Goal: Task Accomplishment & Management: Use online tool/utility

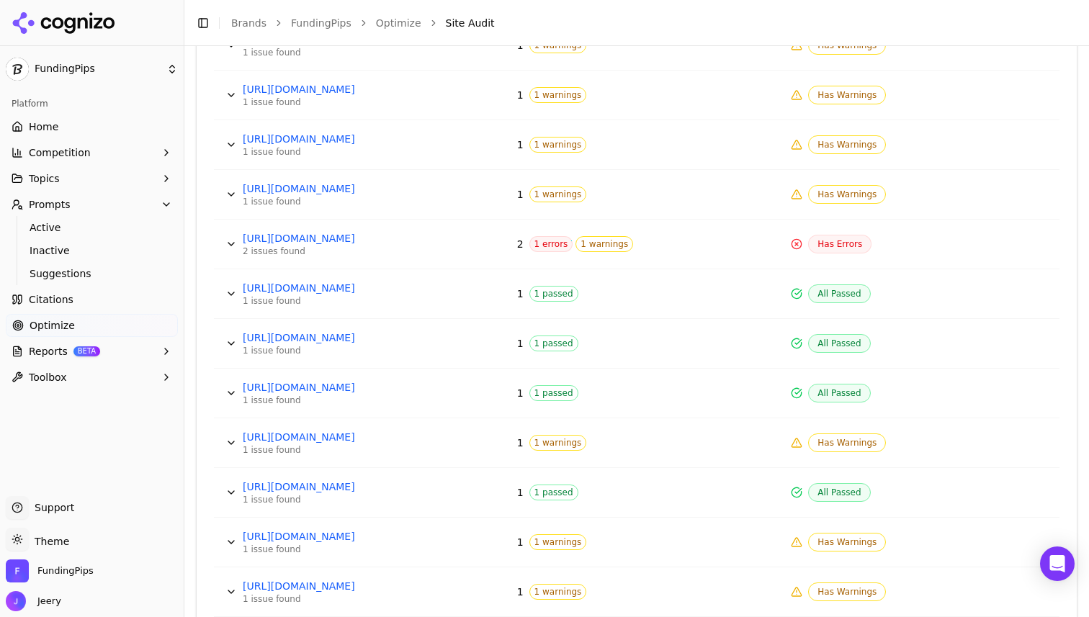
scroll to position [2503, 0]
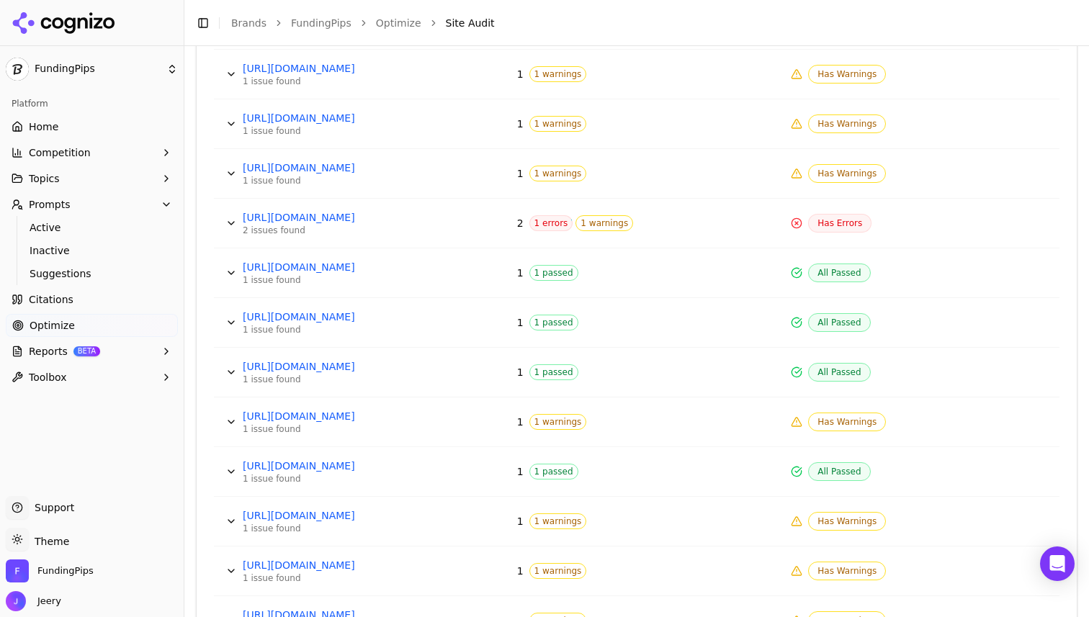
click at [538, 224] on span "1 errors" at bounding box center [551, 223] width 44 height 16
click at [323, 220] on link "[URL][DOMAIN_NAME]" at bounding box center [351, 217] width 216 height 14
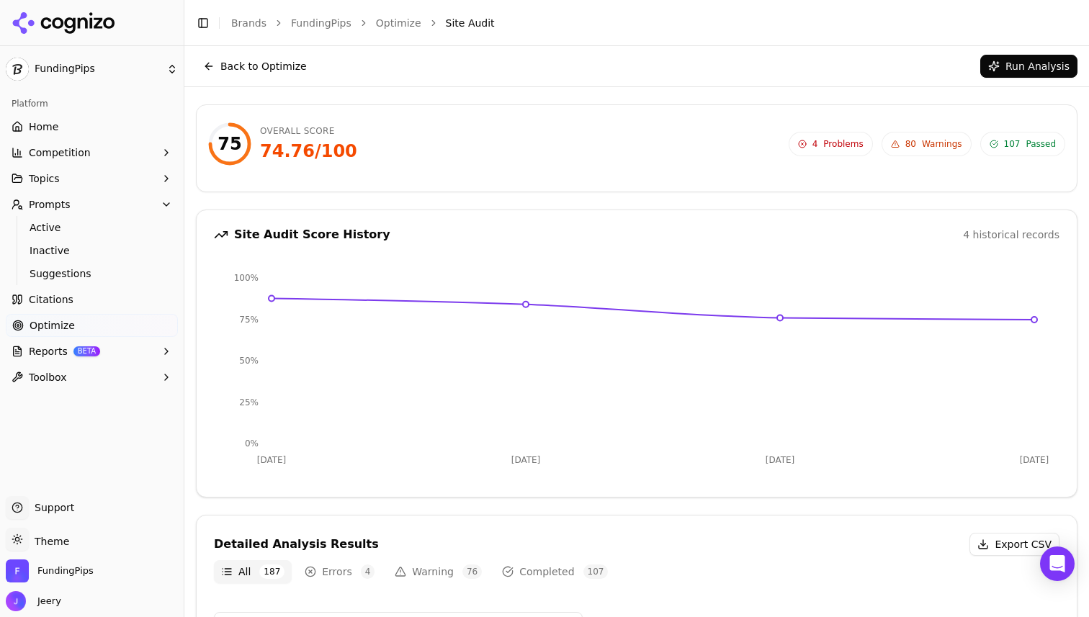
scroll to position [0, 0]
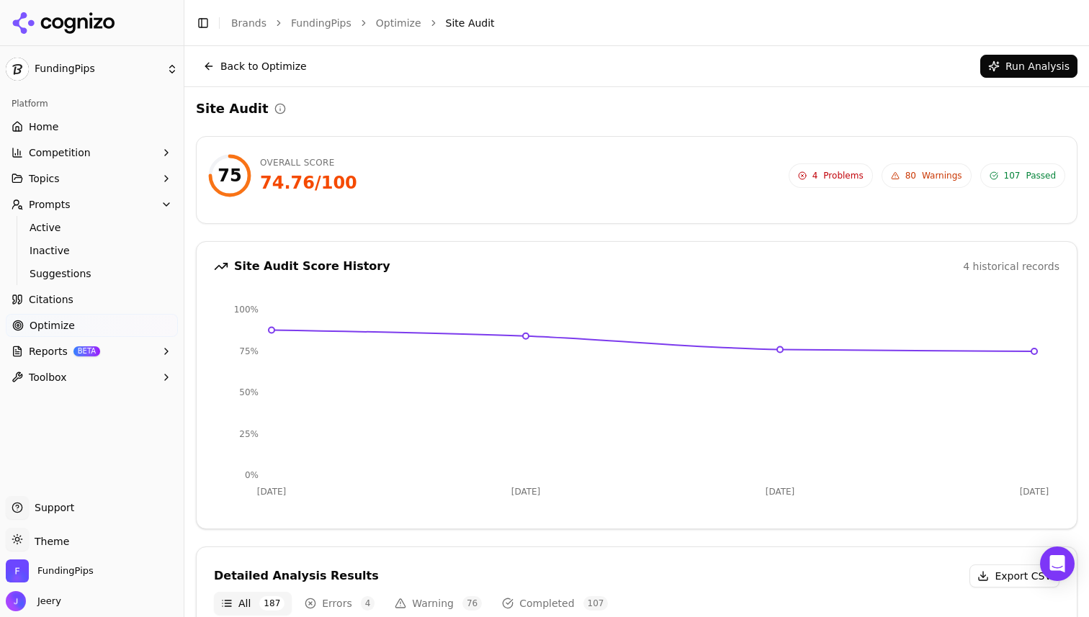
click at [209, 71] on button "Back to Optimize" at bounding box center [255, 66] width 118 height 23
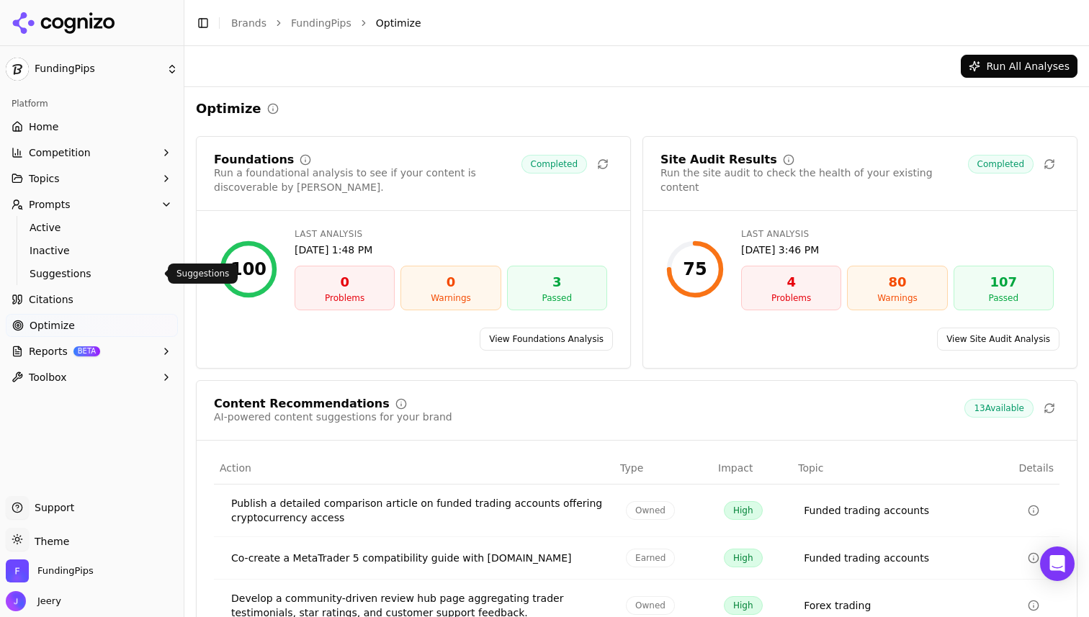
click at [71, 274] on span "Suggestions" at bounding box center [92, 273] width 125 height 14
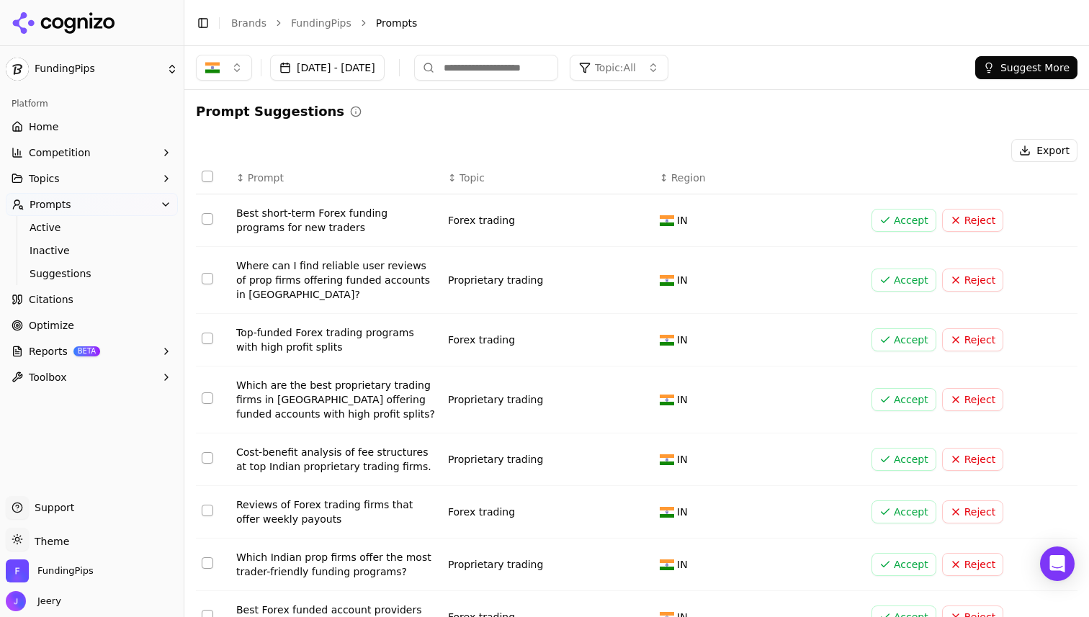
click at [56, 204] on span "Prompts" at bounding box center [51, 204] width 42 height 14
click at [48, 206] on span "Prompts" at bounding box center [51, 204] width 42 height 14
click at [38, 230] on span "Active" at bounding box center [92, 227] width 125 height 14
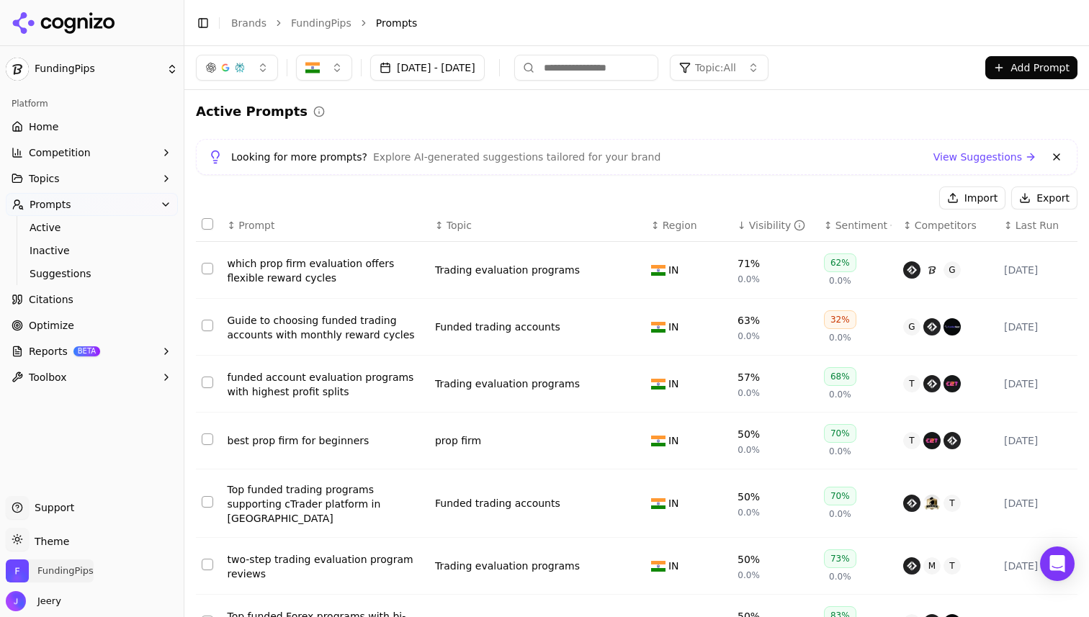
click at [60, 562] on span "FundingPips" at bounding box center [50, 571] width 88 height 23
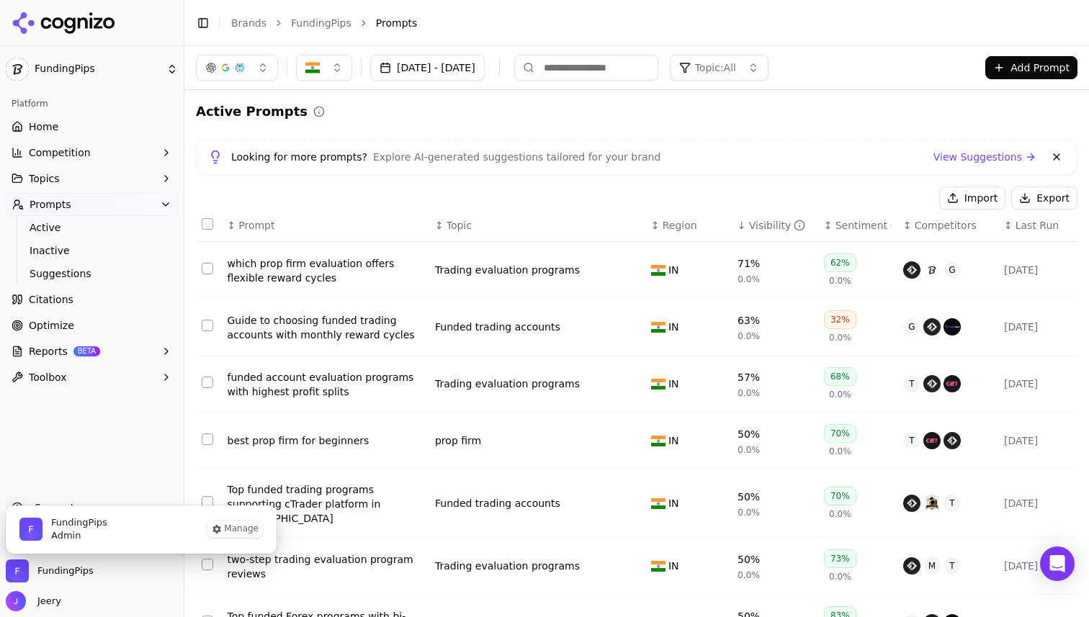
click at [79, 526] on span "FundingPips" at bounding box center [79, 522] width 56 height 13
click at [228, 526] on button "Manage" at bounding box center [235, 529] width 56 height 17
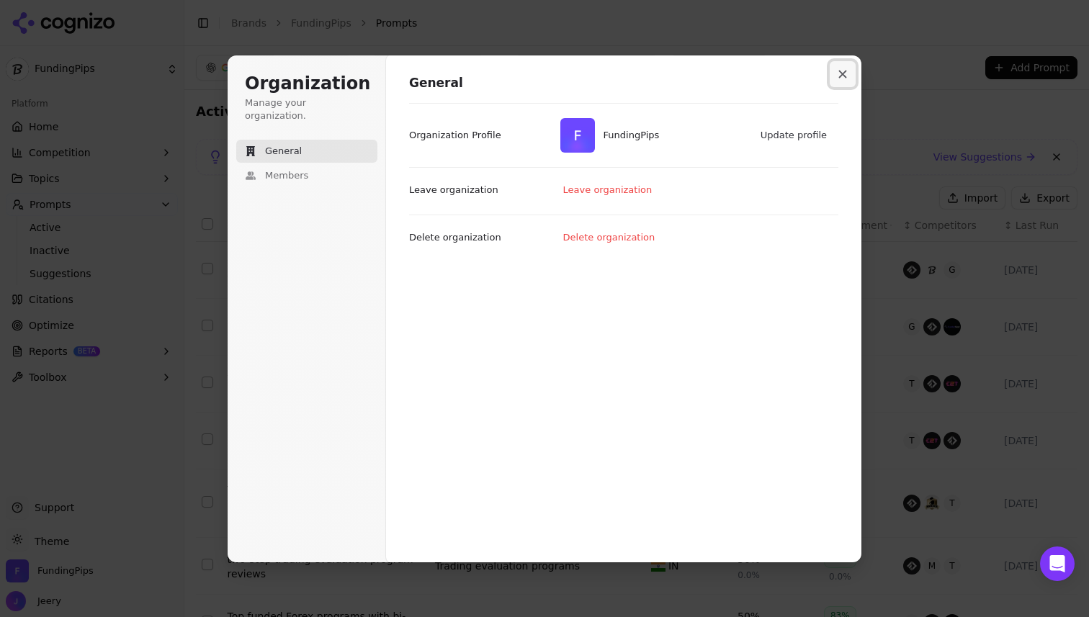
click at [838, 73] on icon "Close modal" at bounding box center [842, 74] width 9 height 9
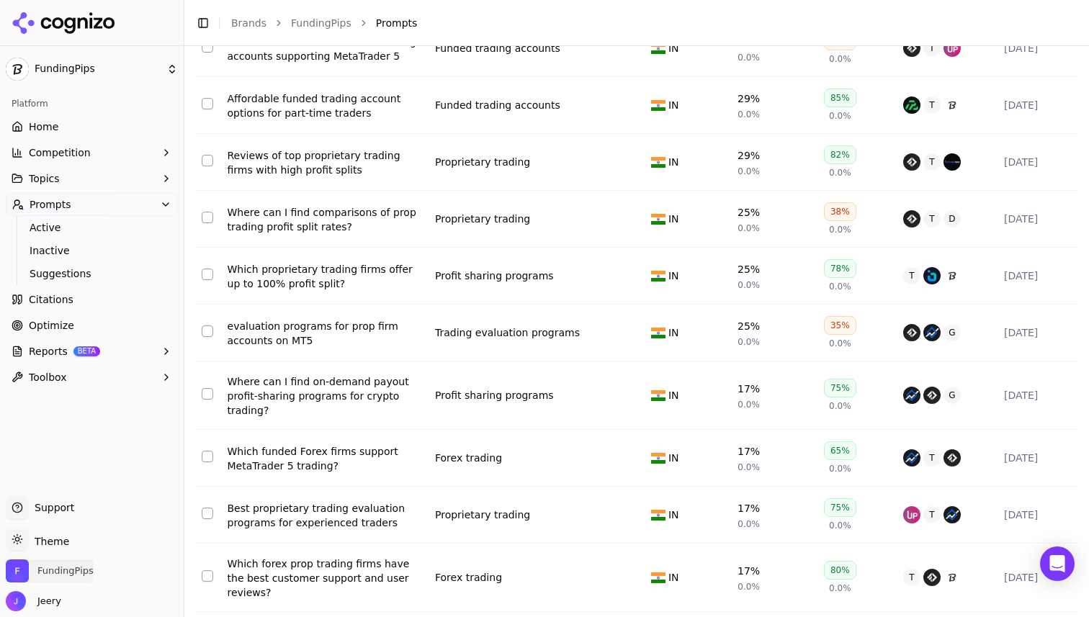
scroll to position [2343, 0]
click at [208, 268] on button "Select row 40" at bounding box center [208, 274] width 12 height 12
click at [209, 268] on button "Select row 40" at bounding box center [208, 274] width 12 height 12
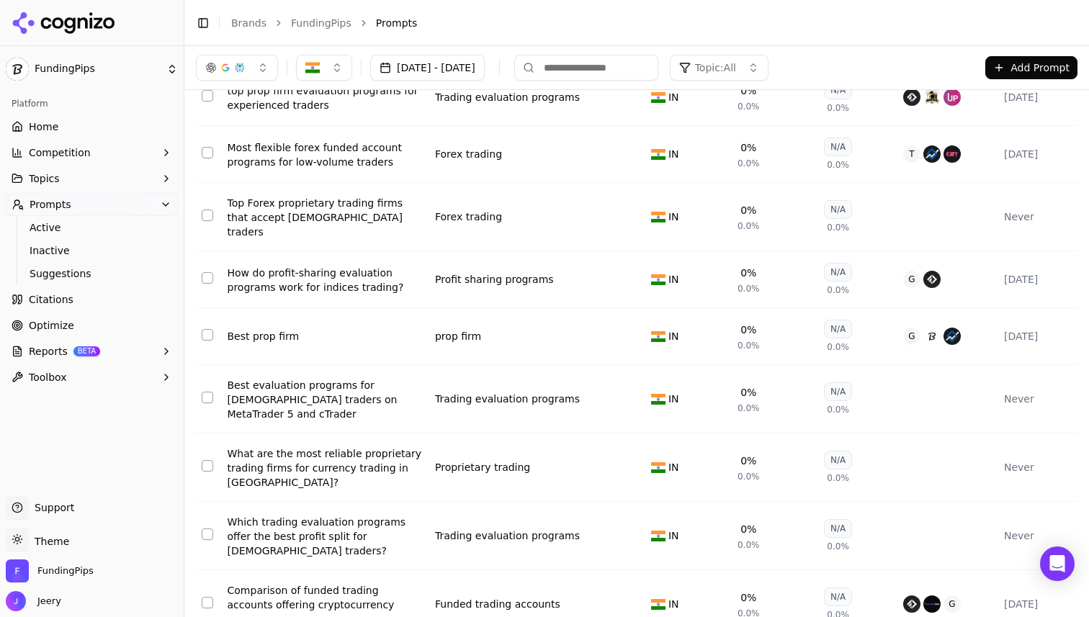
scroll to position [5623, 0]
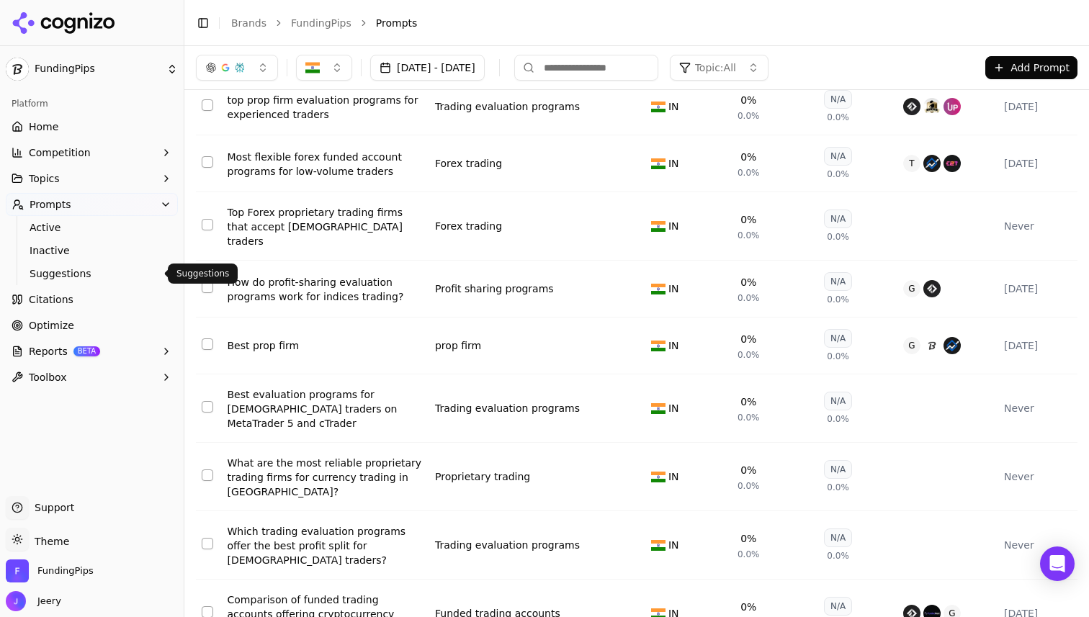
click at [37, 274] on span "Suggestions" at bounding box center [92, 273] width 125 height 14
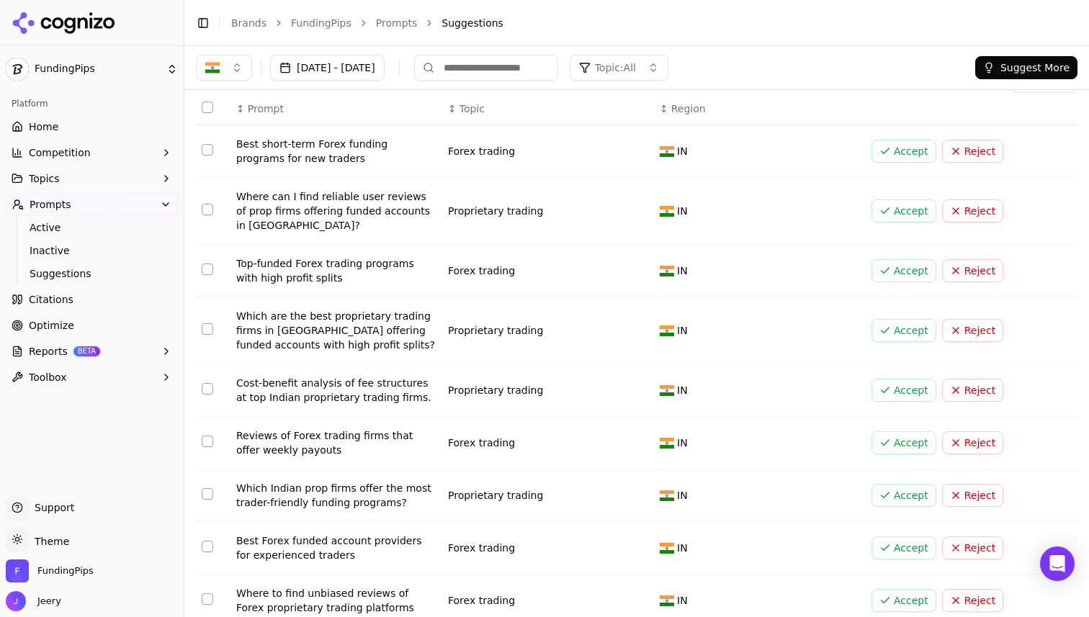
scroll to position [75, 0]
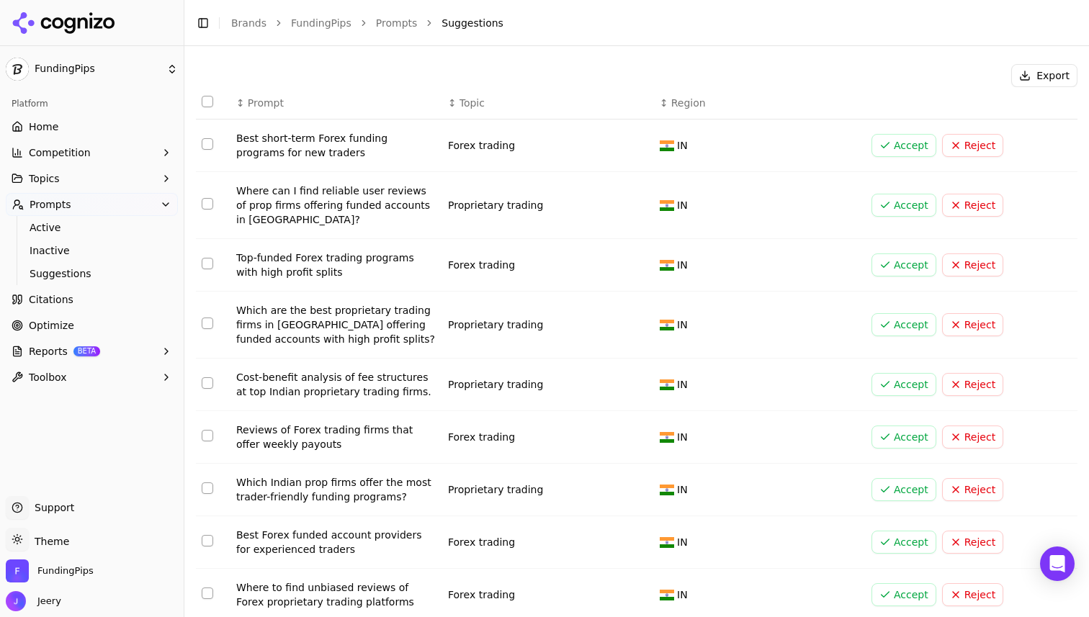
click at [207, 267] on button "Select row 103" at bounding box center [208, 264] width 12 height 12
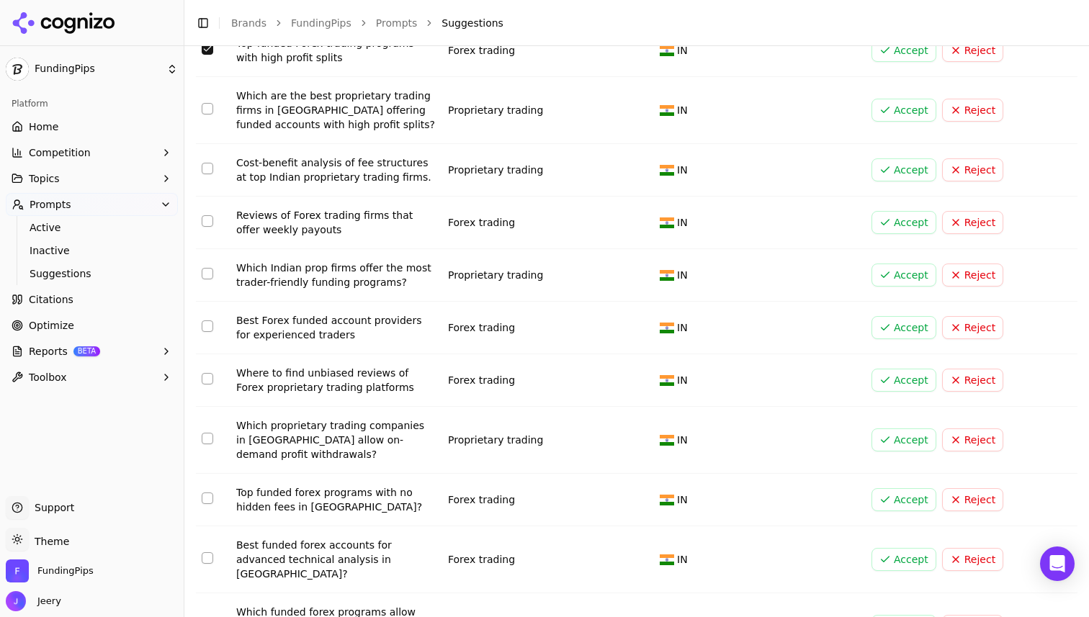
scroll to position [593, 0]
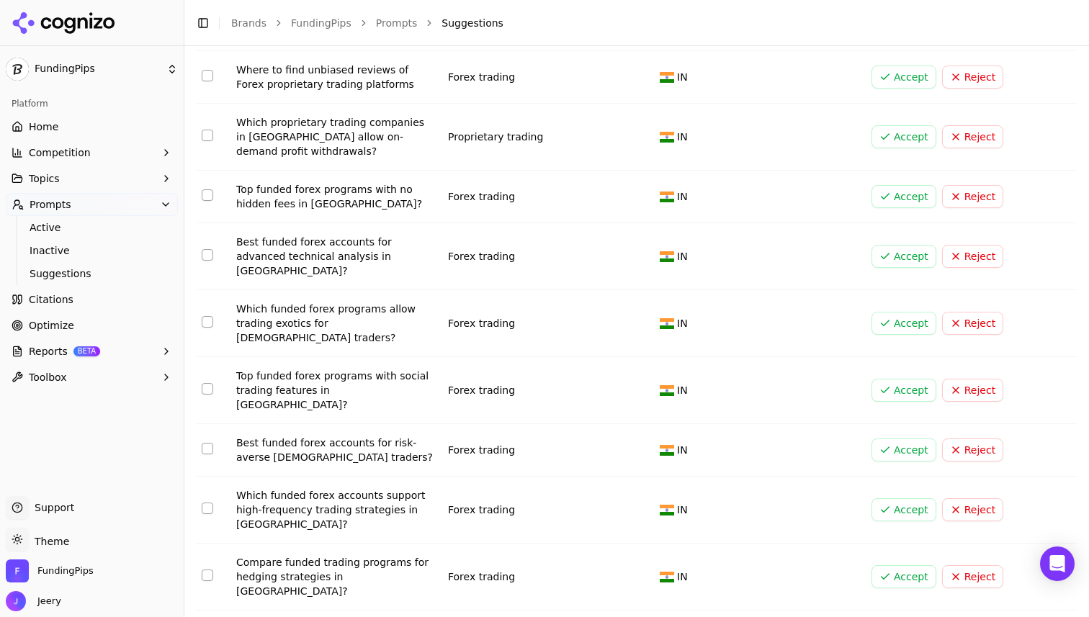
click at [208, 194] on button "Select row 111" at bounding box center [208, 195] width 12 height 12
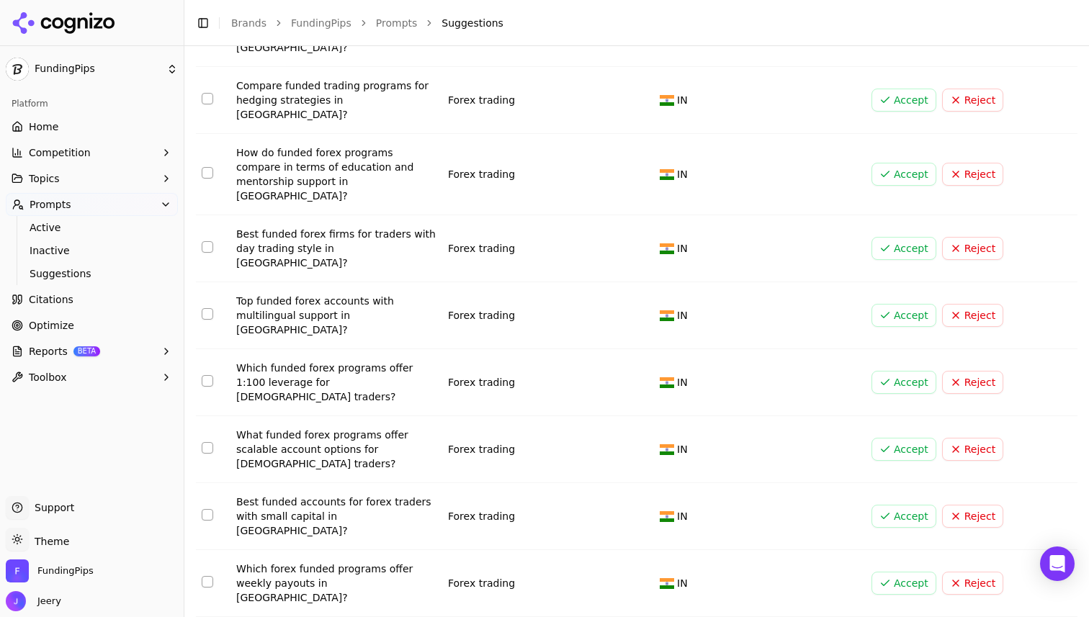
scroll to position [1080, 0]
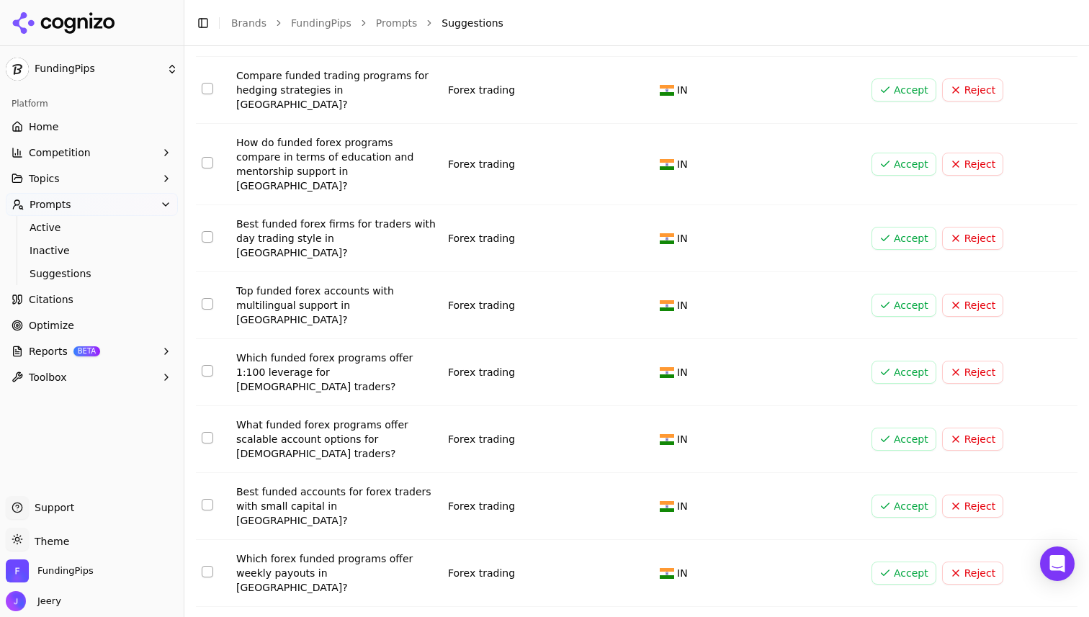
click at [210, 566] on button "Select row 124" at bounding box center [208, 572] width 12 height 12
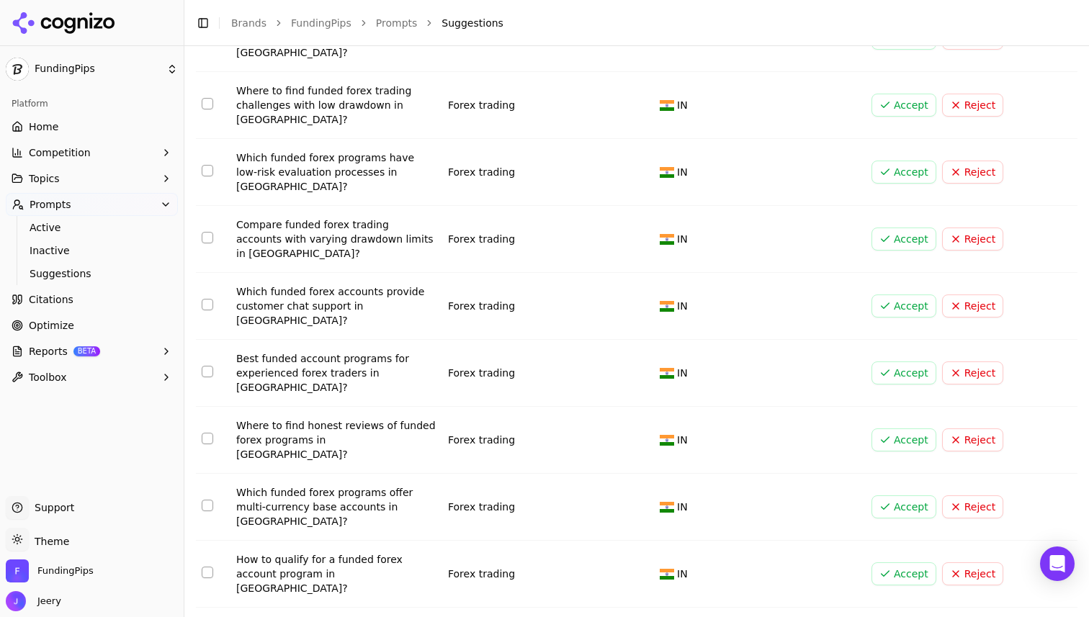
scroll to position [1686, 0]
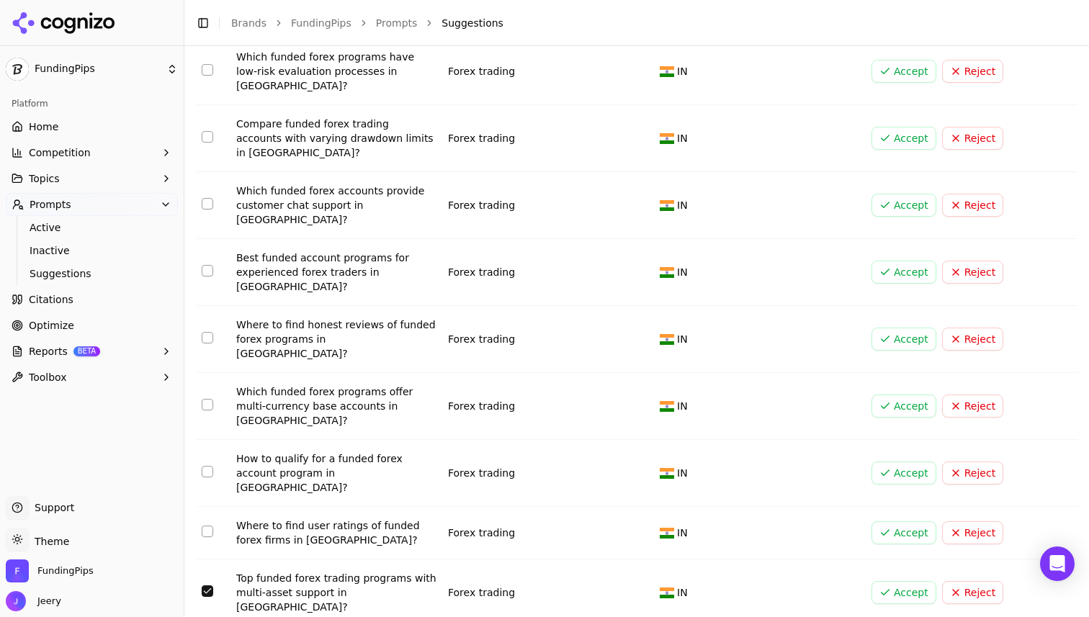
scroll to position [1790, 0]
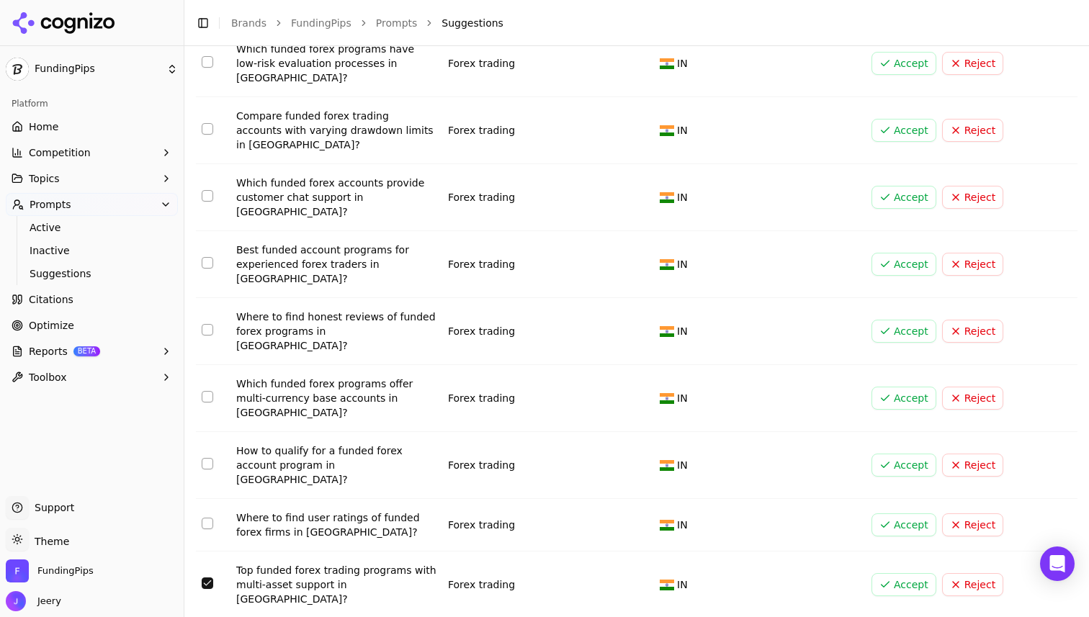
click at [905, 573] on button "Accept" at bounding box center [903, 584] width 65 height 23
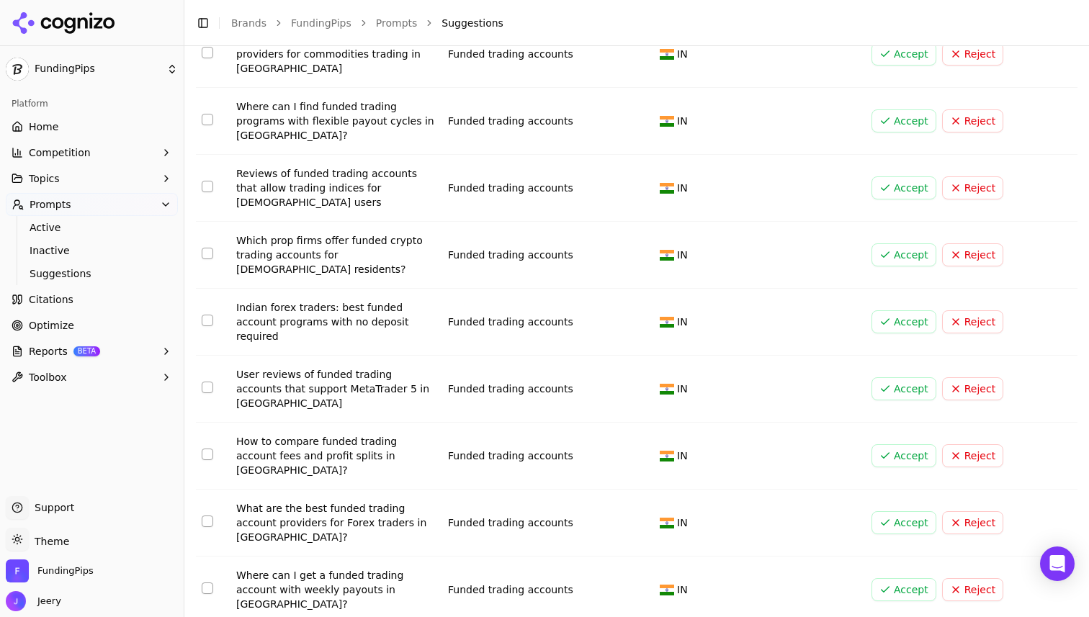
click at [211, 557] on td "Data table" at bounding box center [213, 590] width 35 height 67
click at [210, 583] on button "Select row 34" at bounding box center [208, 589] width 12 height 12
click at [901, 578] on button "Accept" at bounding box center [903, 589] width 65 height 23
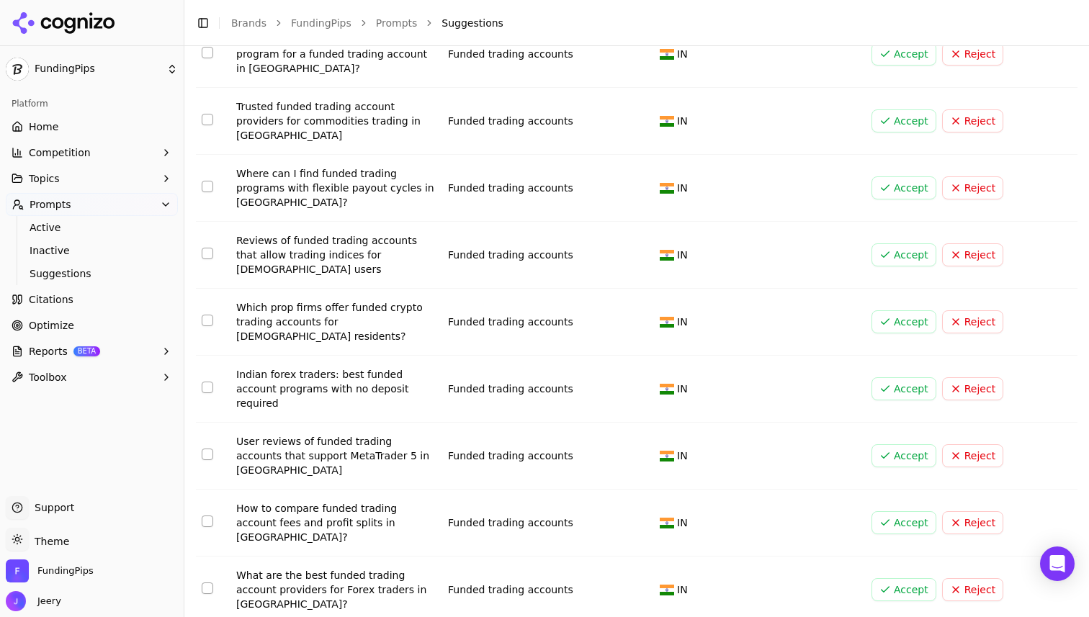
scroll to position [1805, 0]
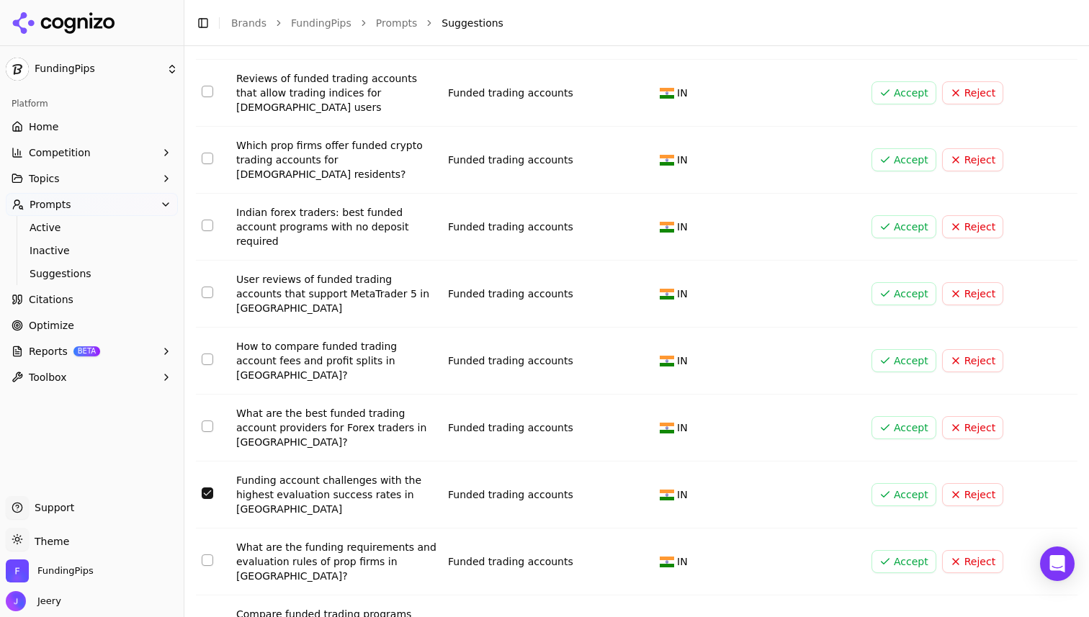
scroll to position [2062, 0]
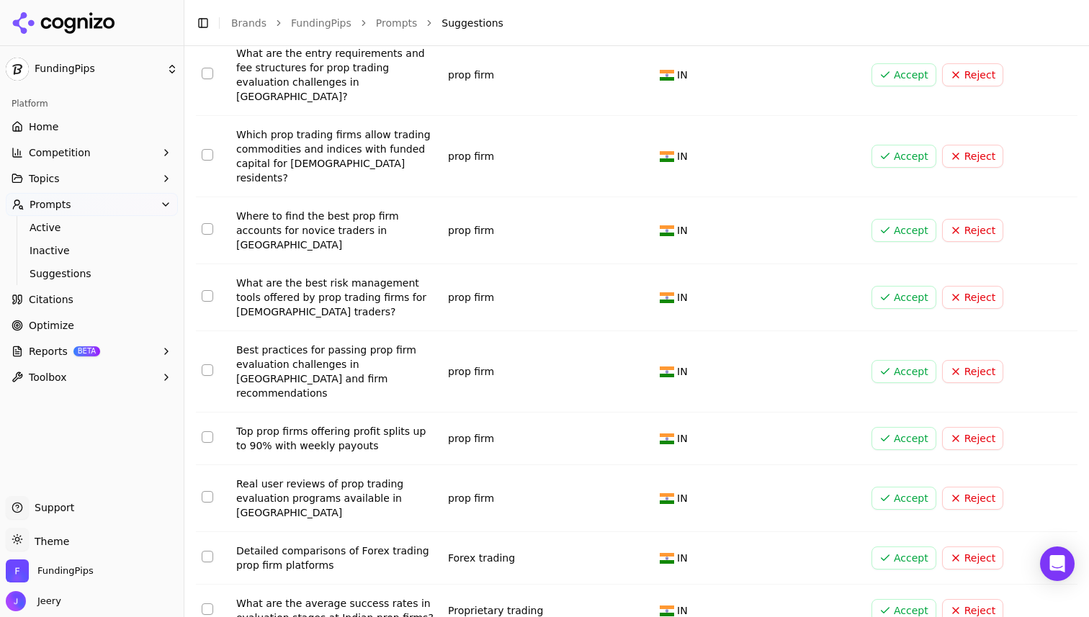
scroll to position [5197, 0]
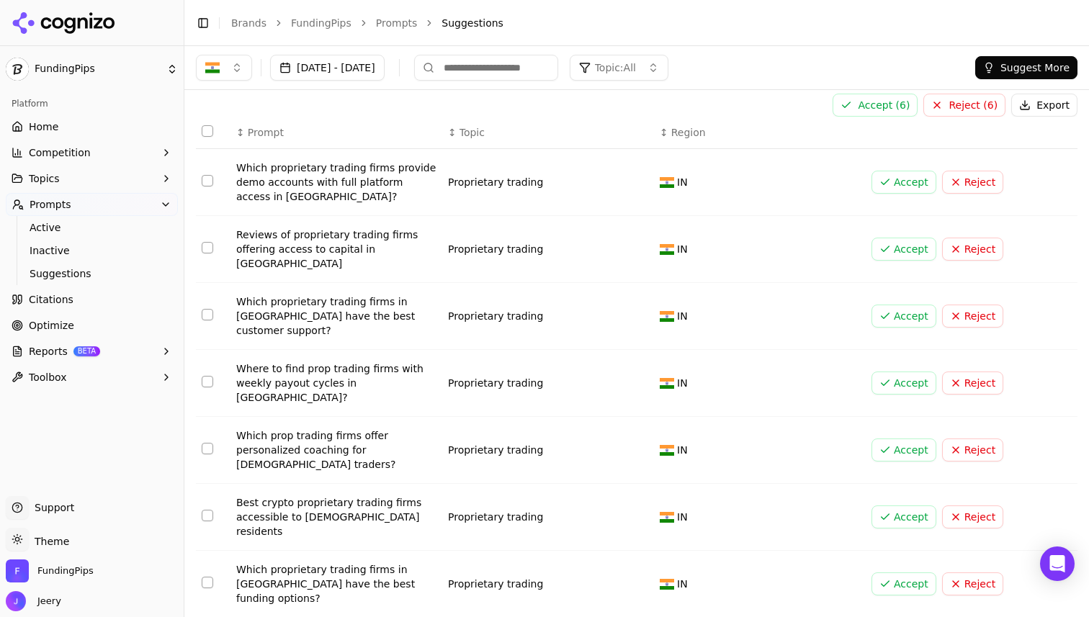
scroll to position [47, 0]
click at [206, 374] on button "Select row 4" at bounding box center [208, 380] width 12 height 12
click at [209, 308] on button "Select row 3" at bounding box center [208, 314] width 12 height 12
click at [212, 241] on button "Select row 2" at bounding box center [208, 247] width 12 height 12
click at [897, 241] on button "Accept" at bounding box center [903, 247] width 65 height 23
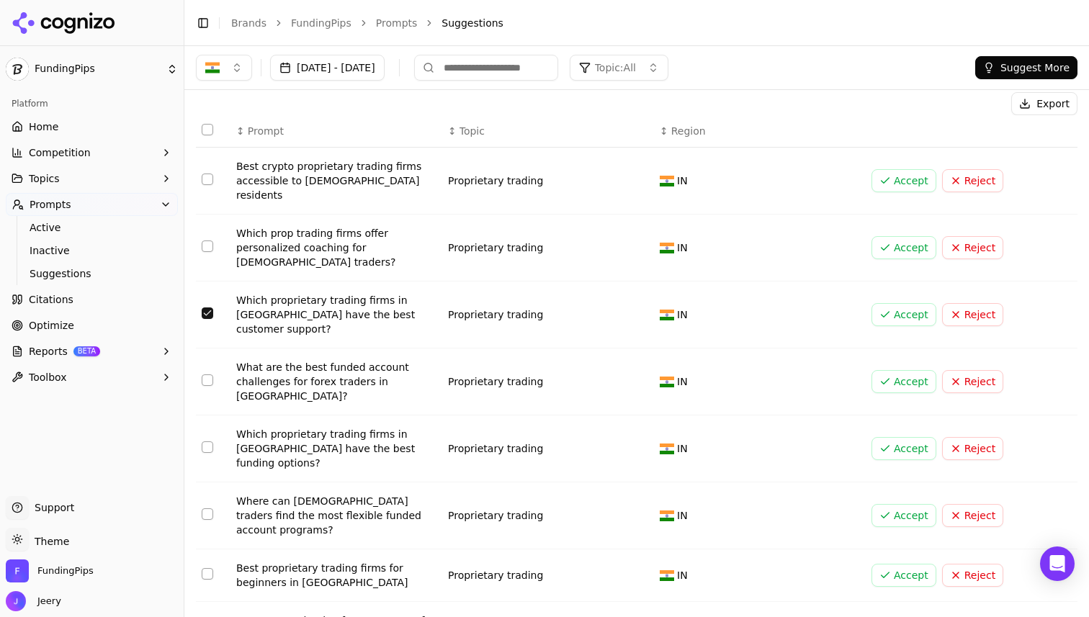
click at [892, 303] on button "Accept" at bounding box center [903, 314] width 65 height 23
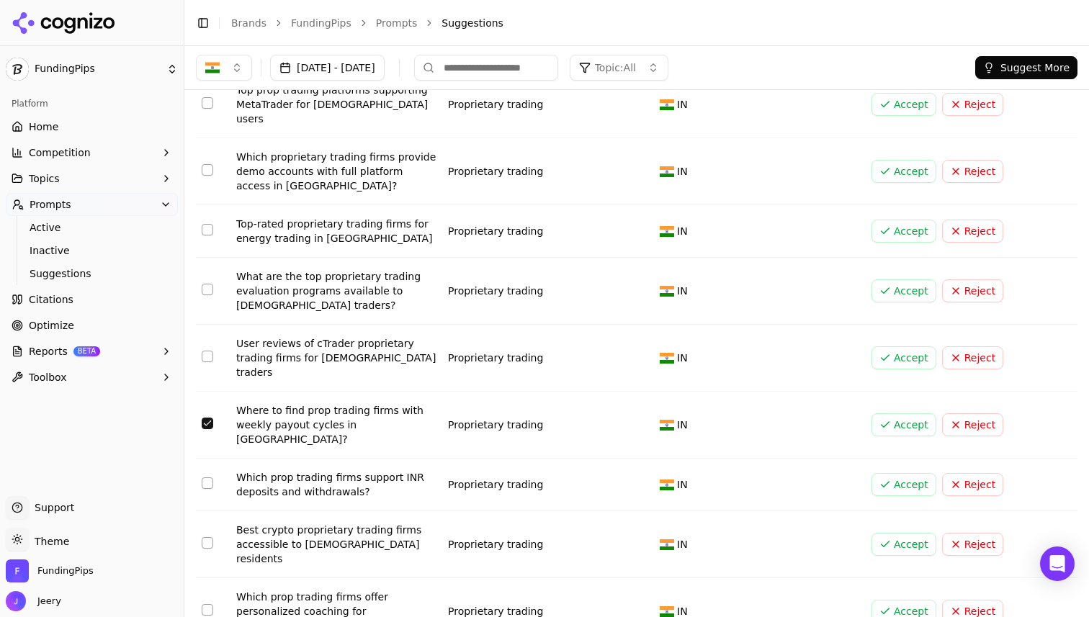
scroll to position [438, 0]
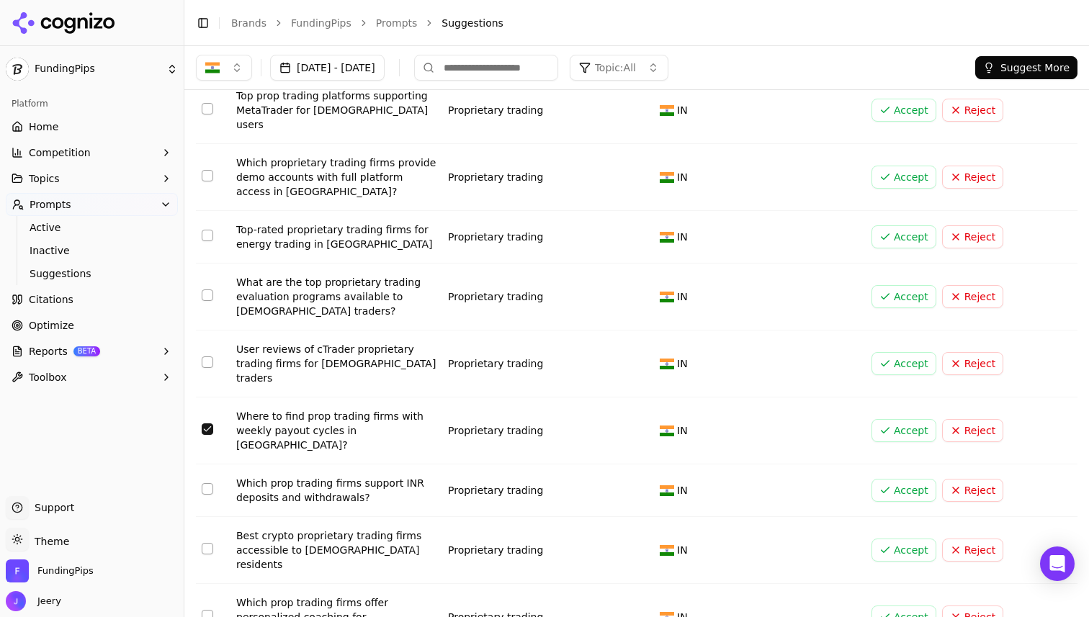
click at [885, 419] on button "Accept" at bounding box center [903, 430] width 65 height 23
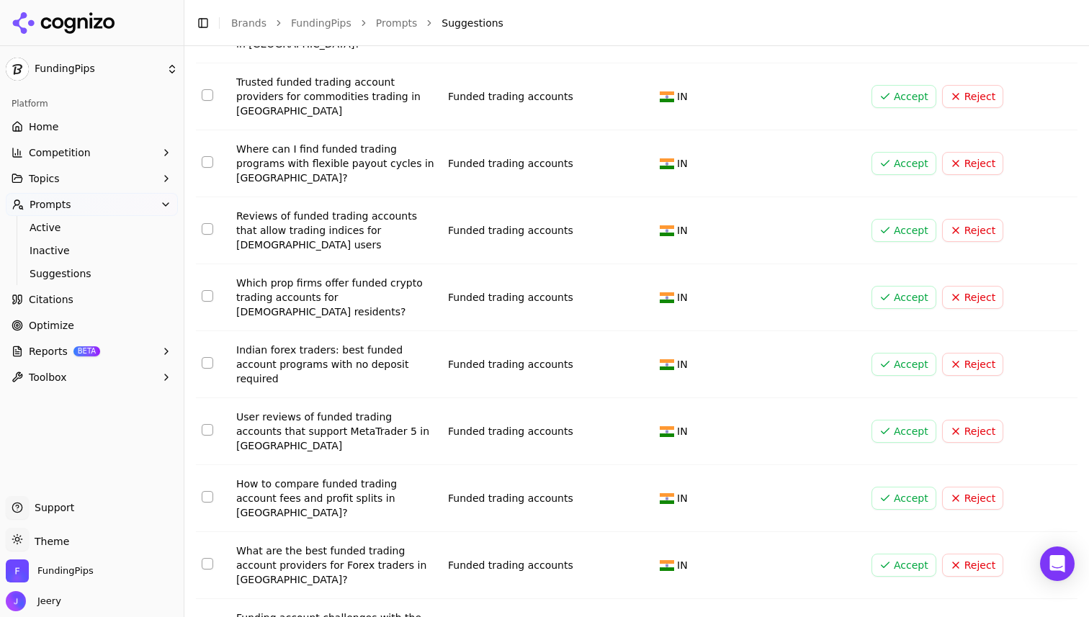
scroll to position [1974, 0]
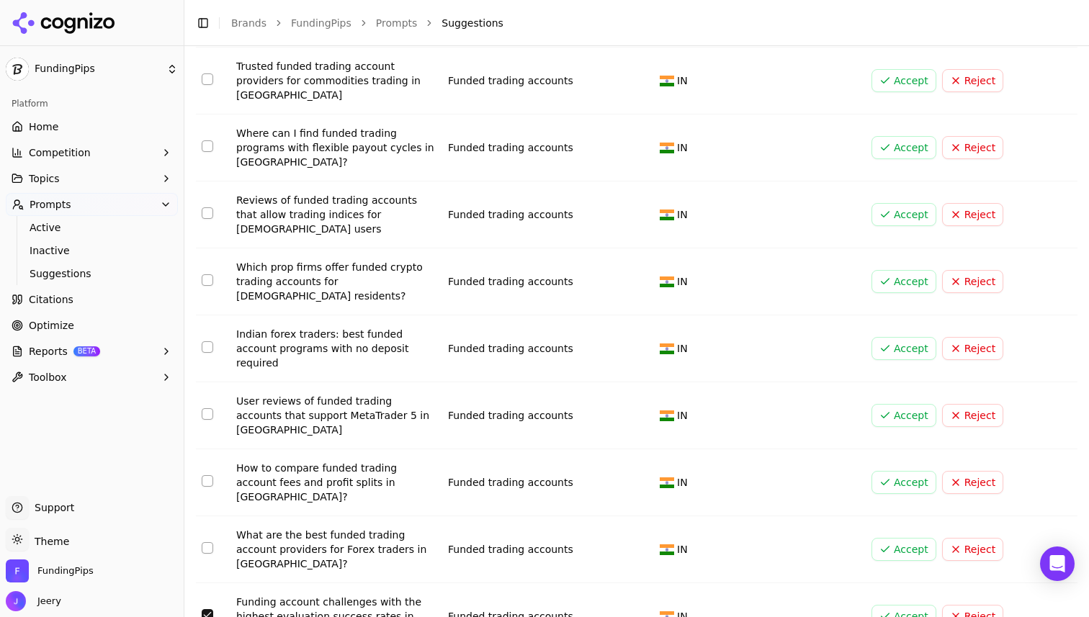
click at [888, 605] on button "Accept" at bounding box center [903, 616] width 65 height 23
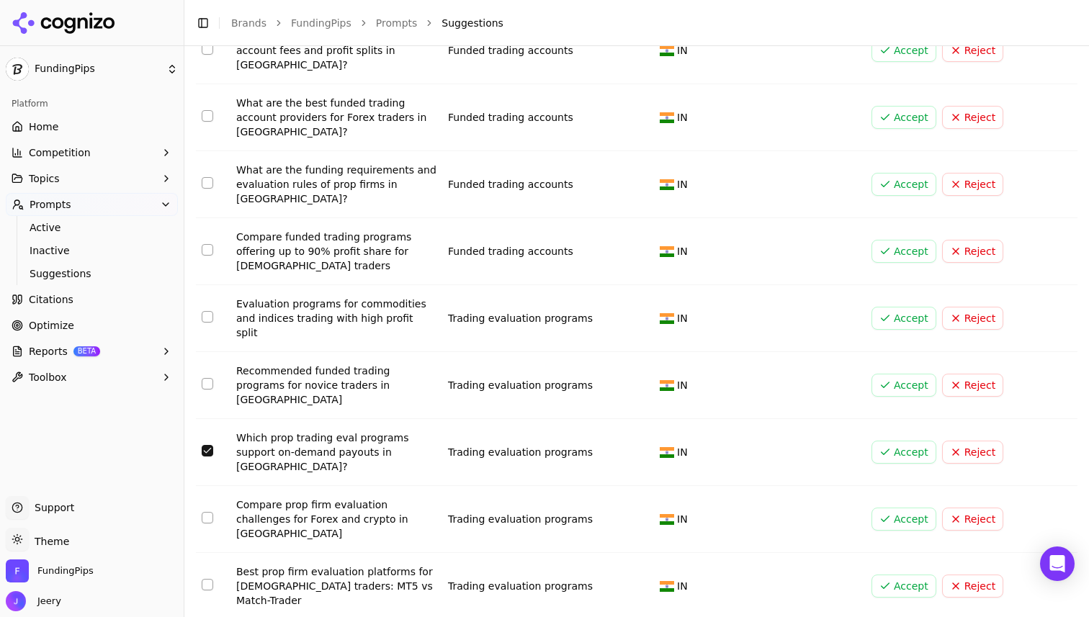
scroll to position [2464, 0]
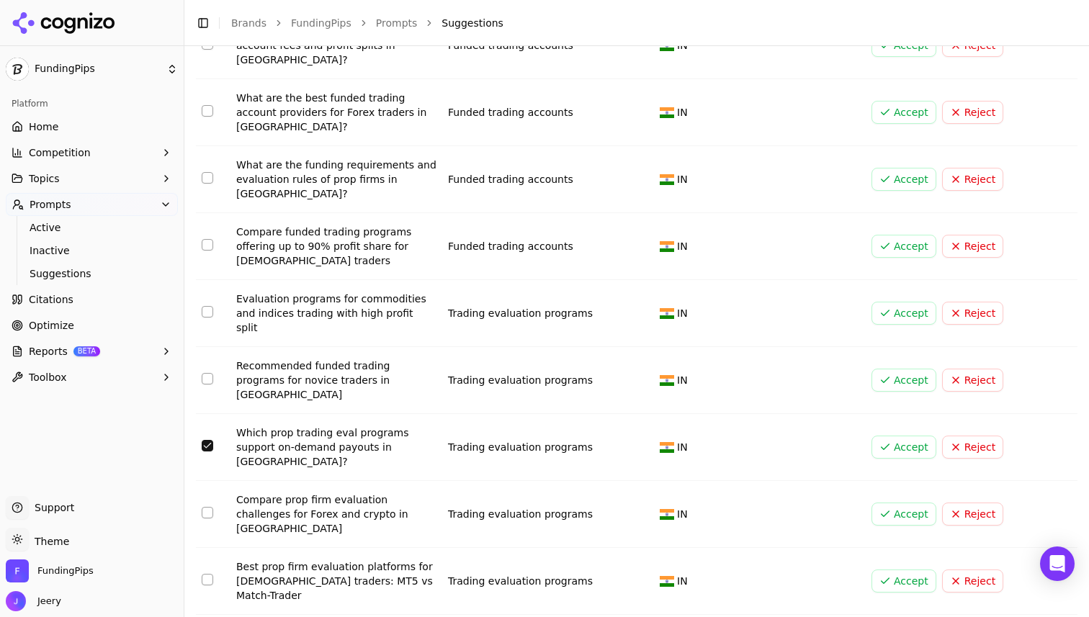
click at [915, 436] on button "Accept" at bounding box center [903, 447] width 65 height 23
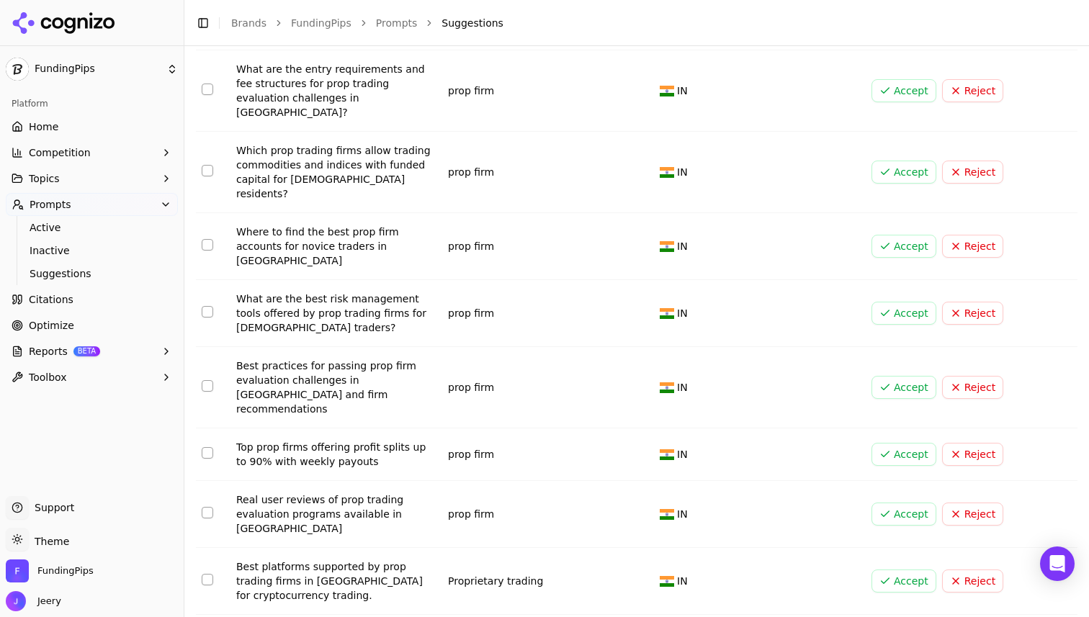
scroll to position [5212, 0]
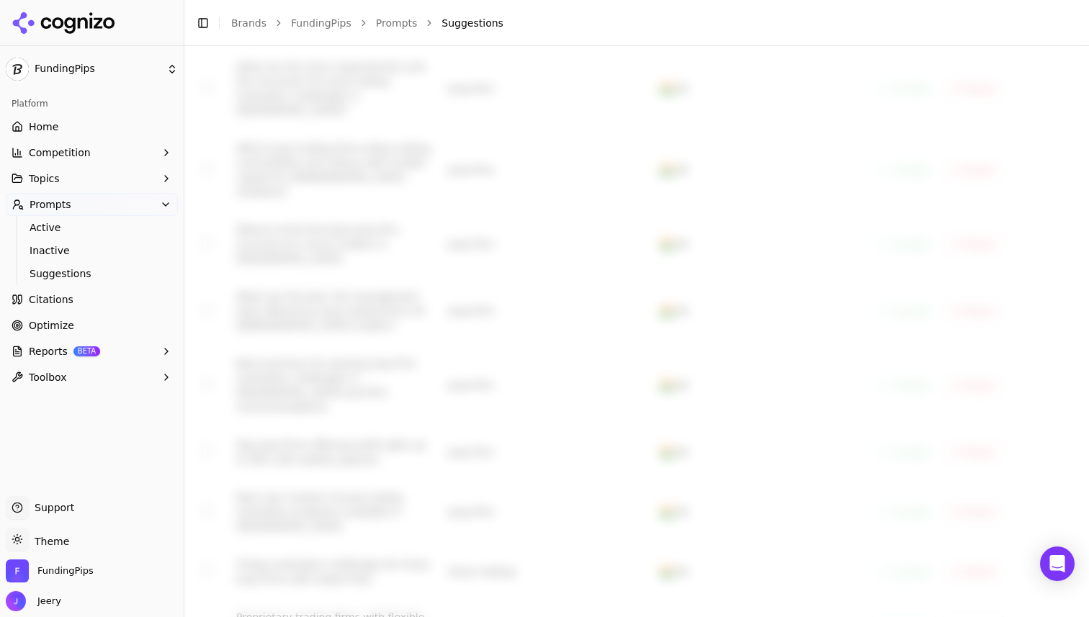
scroll to position [5226, 0]
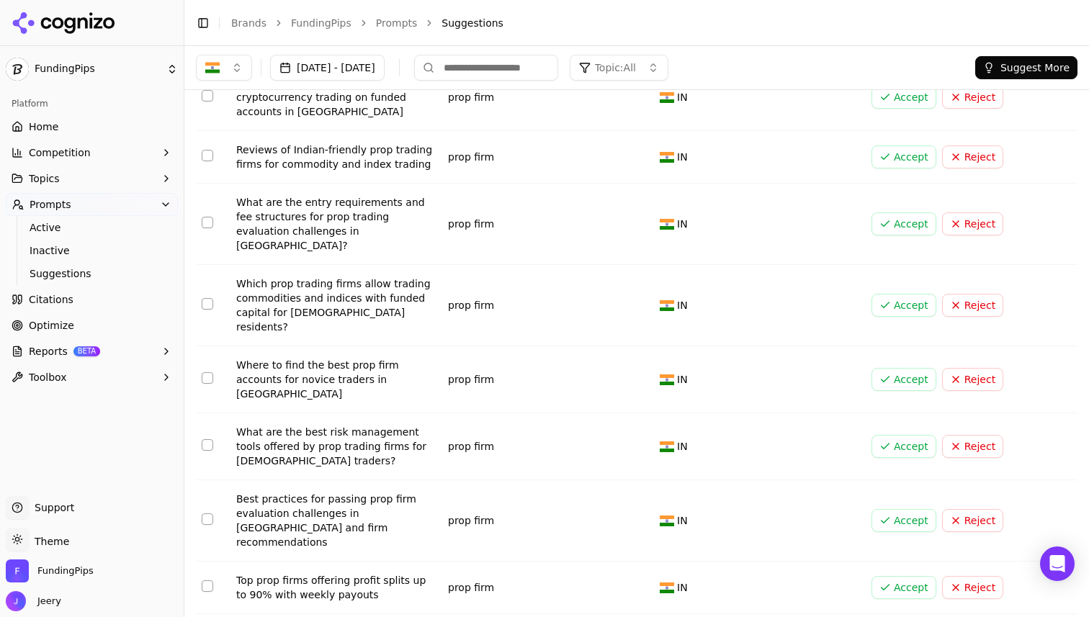
scroll to position [5079, 0]
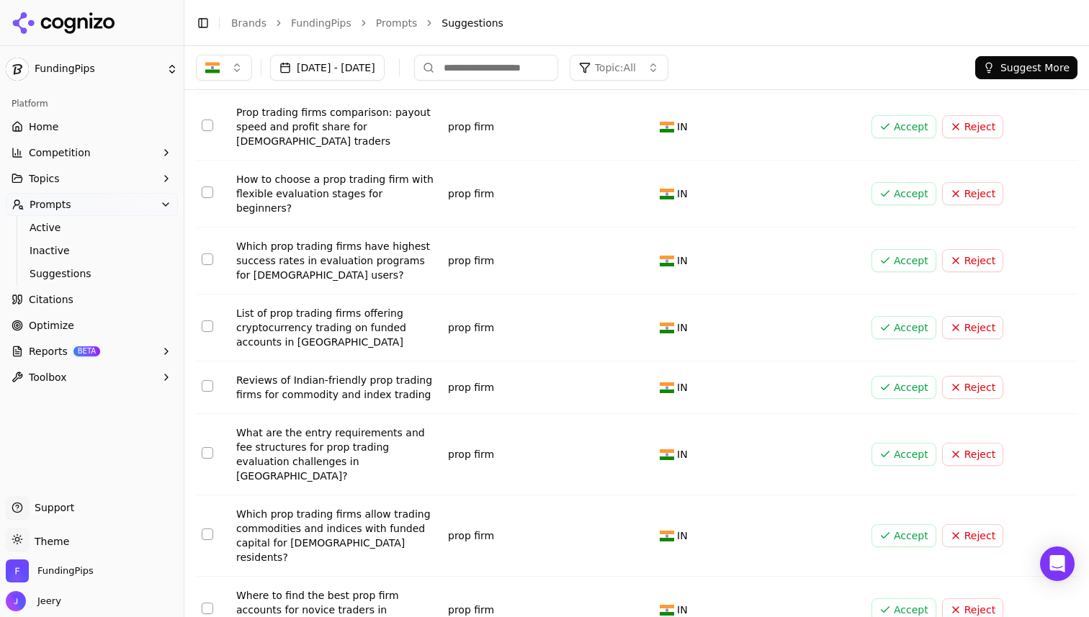
scroll to position [4722, 0]
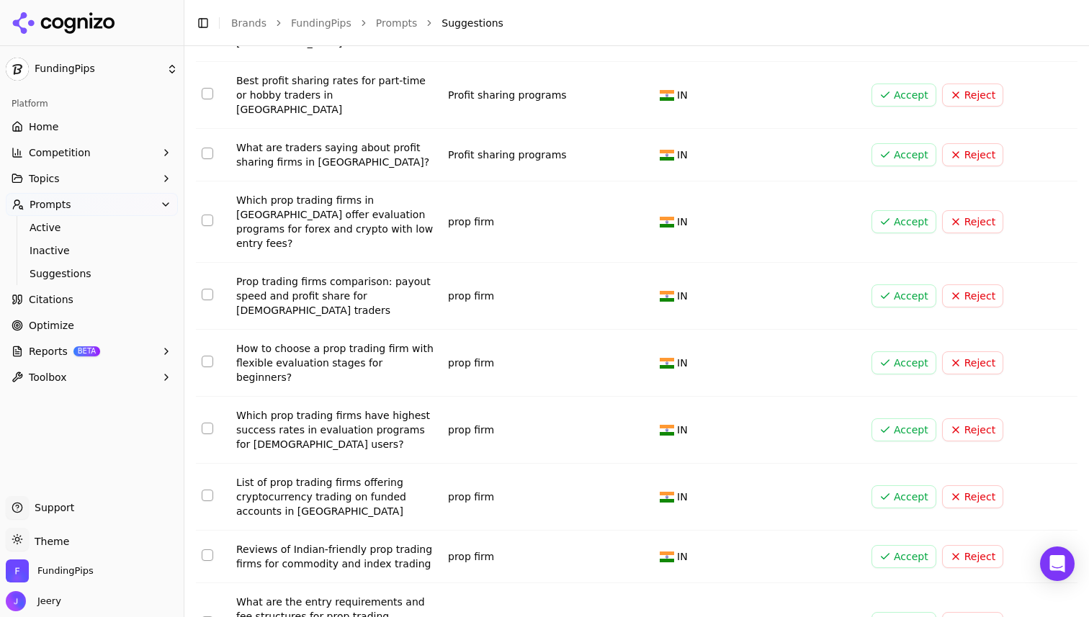
scroll to position [4482, 0]
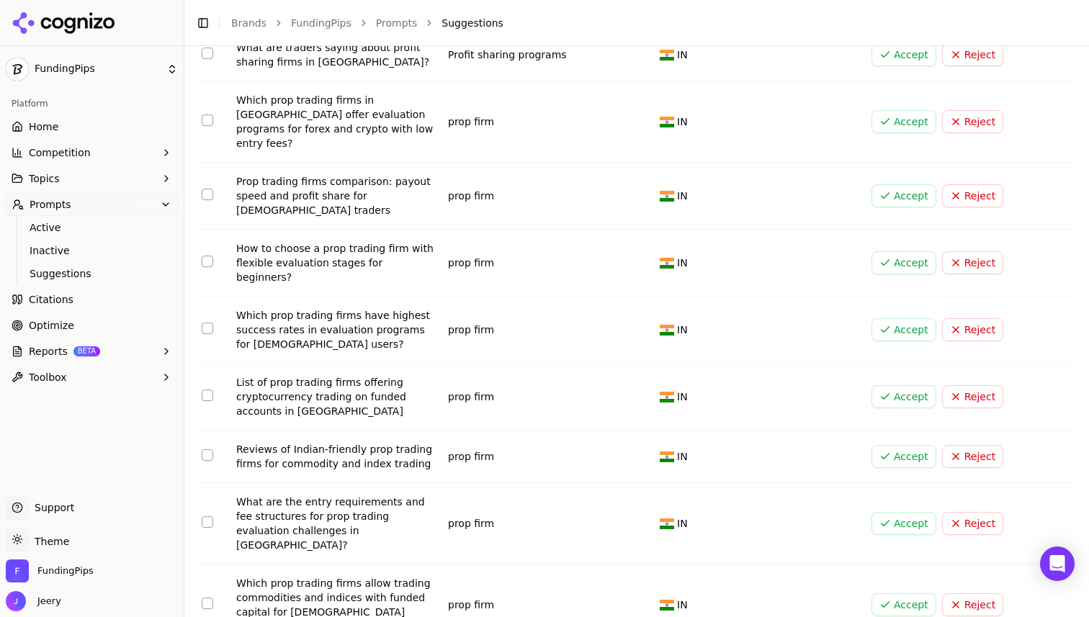
scroll to position [4621, 0]
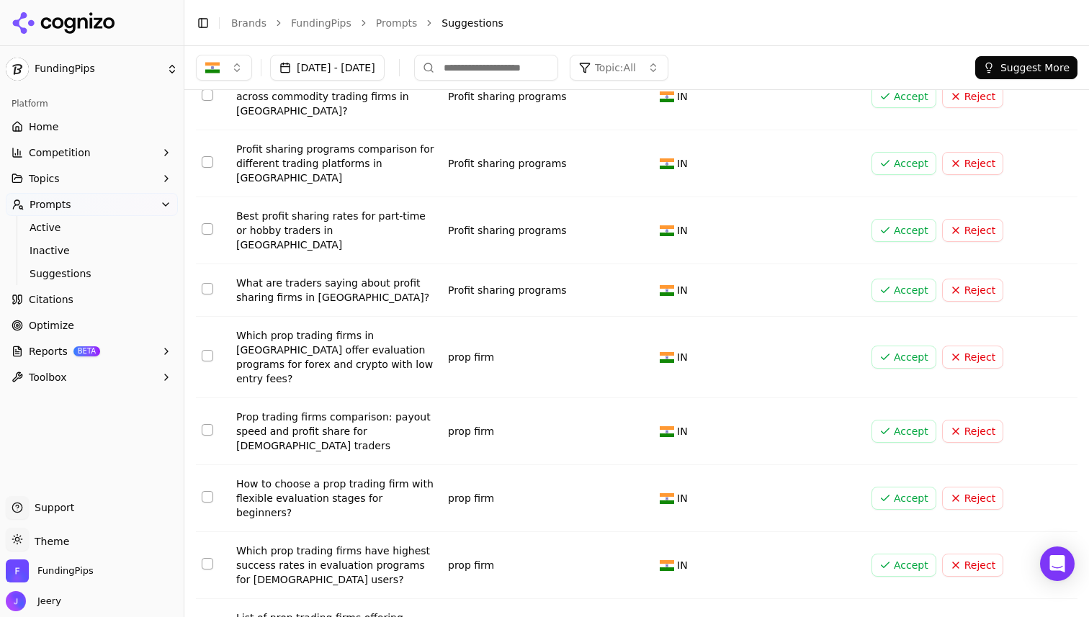
scroll to position [4332, 0]
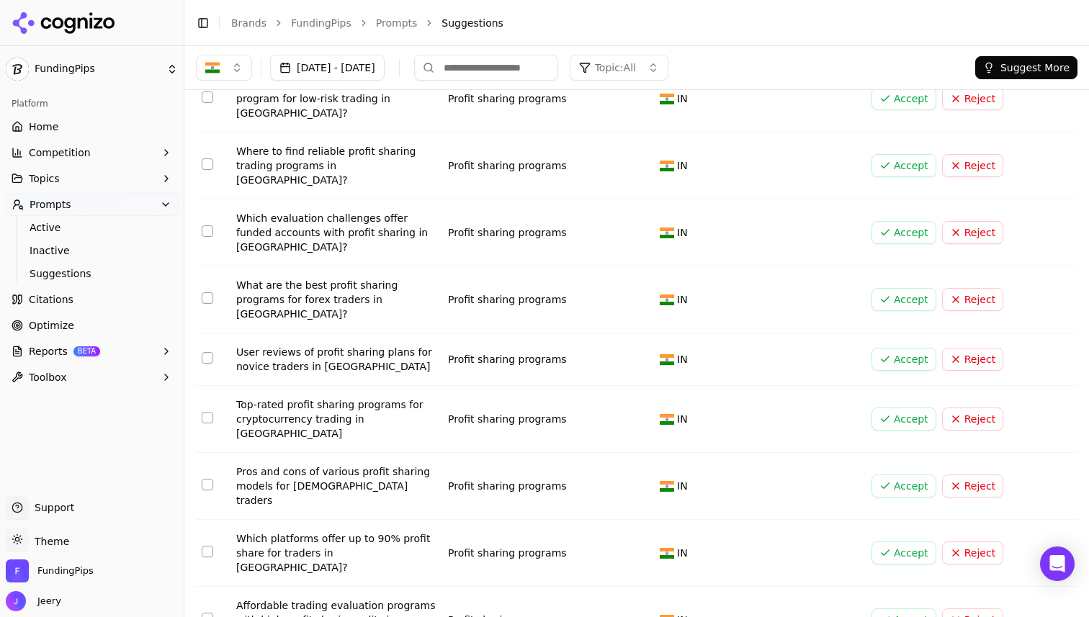
scroll to position [3487, 0]
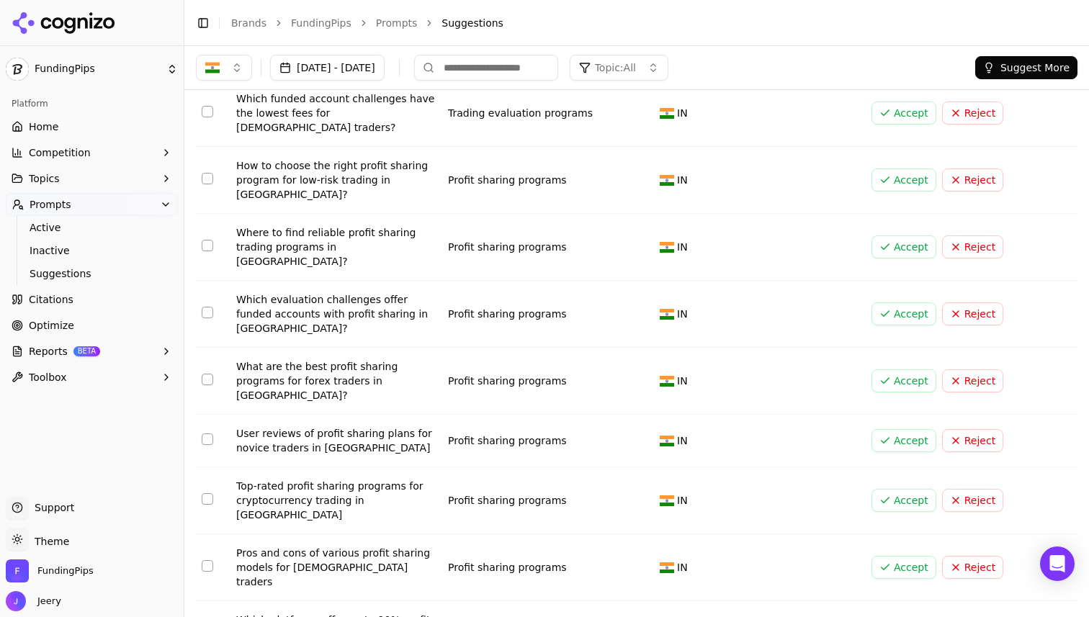
scroll to position [3402, 0]
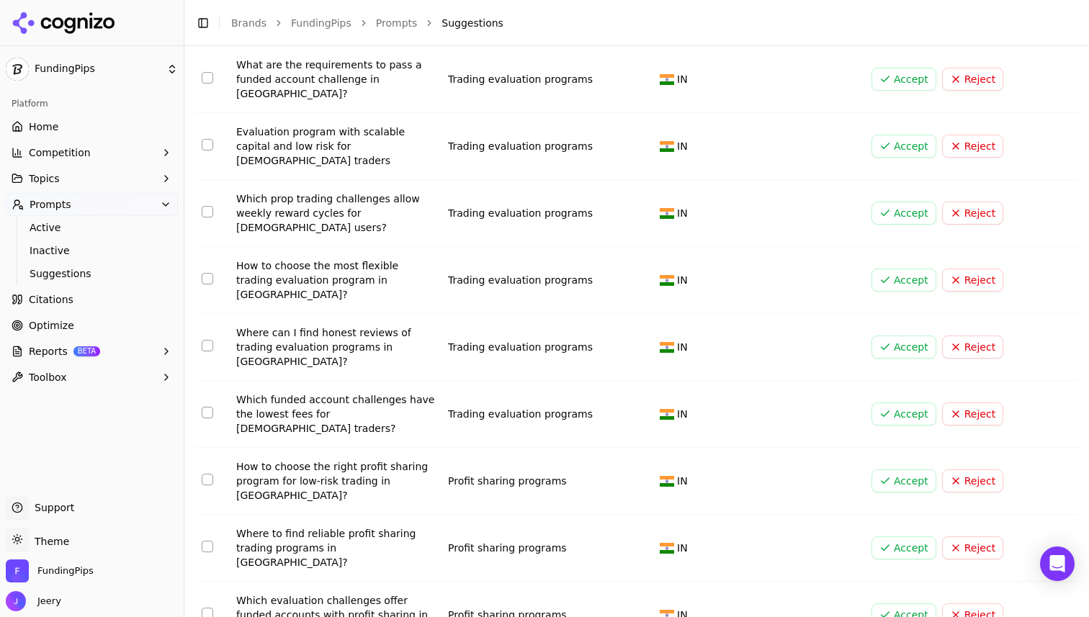
scroll to position [3111, 0]
